Goal: Information Seeking & Learning: Learn about a topic

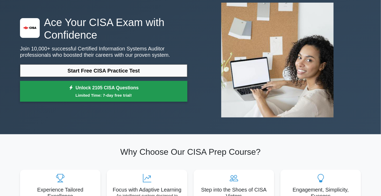
scroll to position [26, 0]
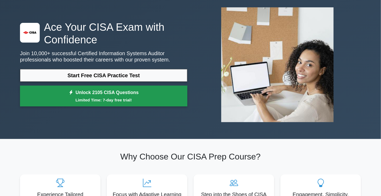
click at [121, 95] on link "Unlock 2105 CISA Questions Limited Time: 7-day free trial!" at bounding box center [103, 96] width 167 height 21
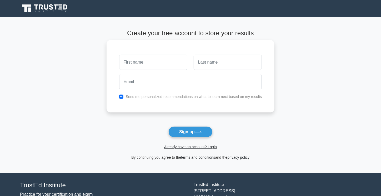
click at [146, 63] on input "text" at bounding box center [153, 62] width 68 height 15
type input "[PERSON_NAME] Md."
click at [205, 64] on input "text" at bounding box center [228, 62] width 68 height 15
type input "Yeahia"
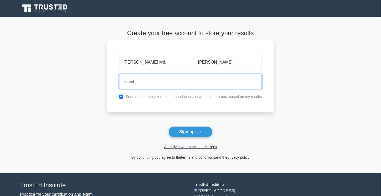
click at [149, 85] on input "email" at bounding box center [190, 81] width 143 height 15
type input "[PERSON_NAME][EMAIL_ADDRESS][PERSON_NAME][DOMAIN_NAME]"
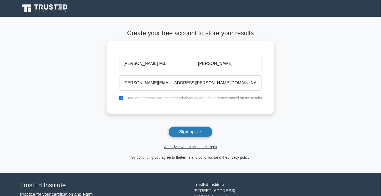
click at [188, 131] on button "Sign up" at bounding box center [190, 132] width 44 height 11
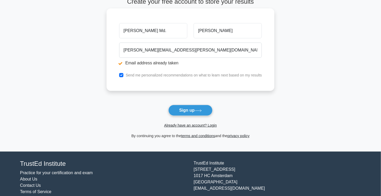
scroll to position [53, 0]
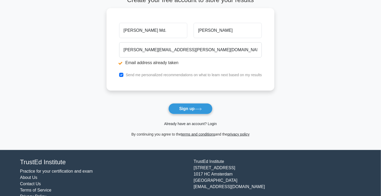
click at [215, 123] on link "Already have an account? Login" at bounding box center [190, 124] width 53 height 4
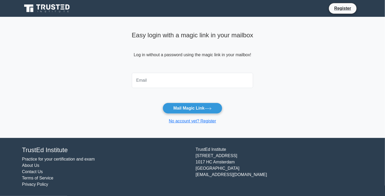
click at [146, 84] on input "email" at bounding box center [193, 80] width 122 height 15
type input "[PERSON_NAME][EMAIL_ADDRESS][PERSON_NAME][DOMAIN_NAME]"
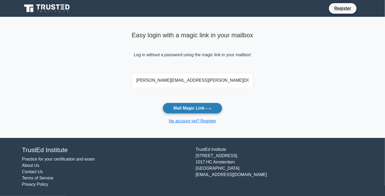
click at [189, 107] on button "Mail Magic Link" at bounding box center [193, 108] width 60 height 11
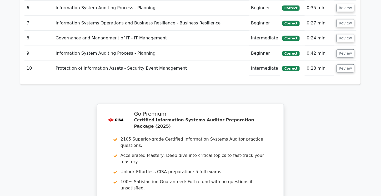
scroll to position [869, 0]
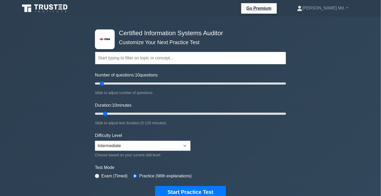
click at [137, 58] on input "text" at bounding box center [190, 58] width 191 height 13
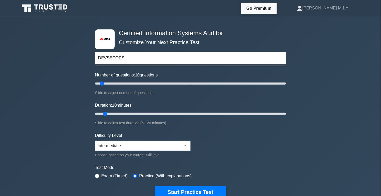
type input "DEVSECOPS"
click at [155, 186] on button "Start Practice Test" at bounding box center [190, 192] width 71 height 12
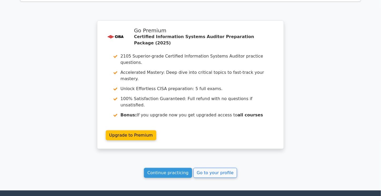
scroll to position [730, 0]
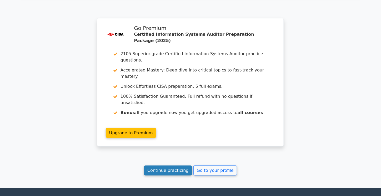
click at [164, 166] on link "Continue practicing" at bounding box center [168, 171] width 48 height 10
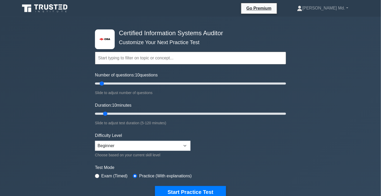
click at [153, 61] on input "text" at bounding box center [190, 58] width 191 height 13
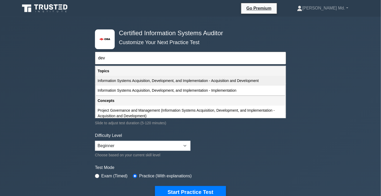
click at [191, 80] on div "Information Systems Acquisition, Development, and Implementation - Acquisition …" at bounding box center [191, 81] width 190 height 10
type input "Information Systems Acquisition, Development, and Implementation - Acquisition …"
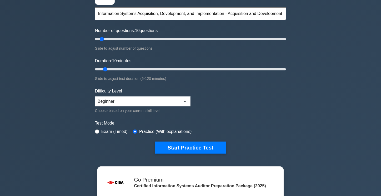
scroll to position [53, 0]
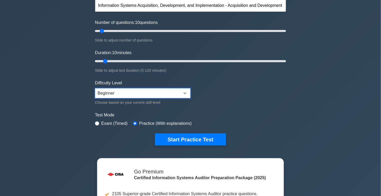
click at [186, 95] on select "Beginner Intermediate Expert" at bounding box center [143, 93] width 96 height 10
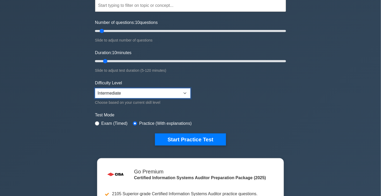
click at [95, 88] on select "Beginner Intermediate Expert" at bounding box center [143, 93] width 96 height 10
click at [118, 94] on select "Beginner Intermediate Expert" at bounding box center [143, 93] width 96 height 10
select select "expert"
click at [95, 88] on select "Beginner Intermediate Expert" at bounding box center [143, 93] width 96 height 10
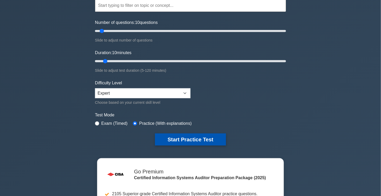
click at [185, 138] on button "Start Practice Test" at bounding box center [190, 140] width 71 height 12
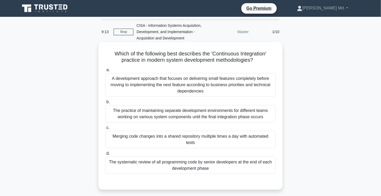
click at [193, 84] on div "A development approach that focuses on delivering small features completely bef…" at bounding box center [190, 85] width 171 height 24
click at [105, 72] on input "a. A development approach that focuses on delivering small features completely …" at bounding box center [105, 69] width 0 height 3
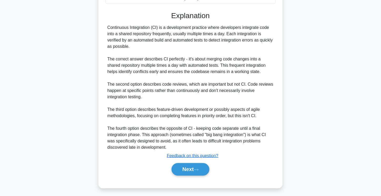
scroll to position [172, 0]
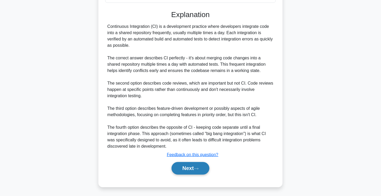
click at [183, 165] on button "Next" at bounding box center [191, 168] width 38 height 13
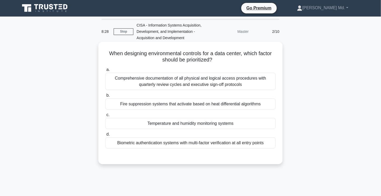
scroll to position [0, 0]
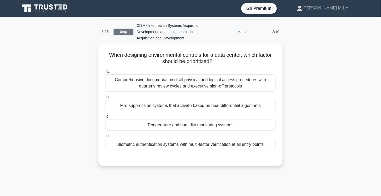
click at [123, 33] on link "Stop" at bounding box center [124, 32] width 20 height 7
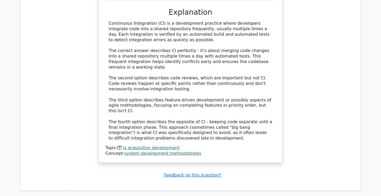
scroll to position [684, 0]
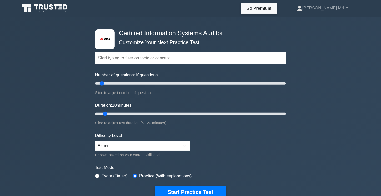
click at [149, 59] on input "text" at bounding box center [190, 58] width 191 height 13
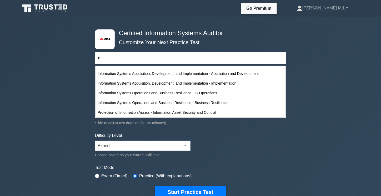
scroll to position [26, 0]
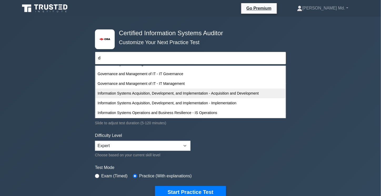
click at [149, 94] on div "Information Systems Acquisition, Development, and Implementation - Acquisition …" at bounding box center [191, 94] width 190 height 10
type input "Information Systems Acquisition, Development, and Implementation - Acquisition …"
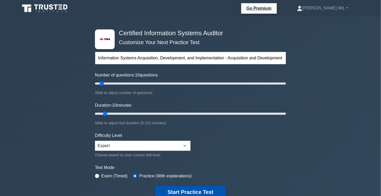
click at [184, 190] on button "Start Practice Test" at bounding box center [190, 192] width 71 height 12
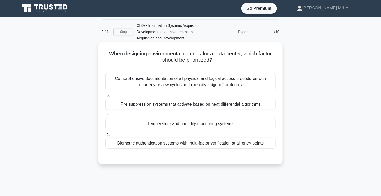
click at [218, 105] on div "Fire suppression systems that activate based on heat differential algorithms" at bounding box center [190, 104] width 171 height 11
click at [105, 98] on input "b. Fire suppression systems that activate based on heat differential algorithms" at bounding box center [105, 95] width 0 height 3
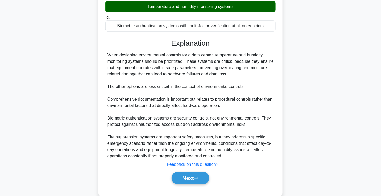
scroll to position [128, 0]
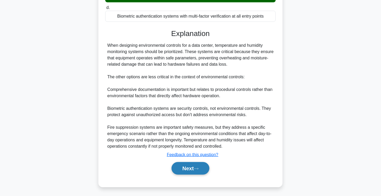
click at [183, 166] on button "Next" at bounding box center [191, 168] width 38 height 13
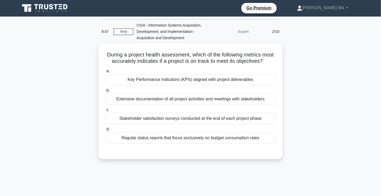
scroll to position [0, 0]
